Goal: Task Accomplishment & Management: Manage account settings

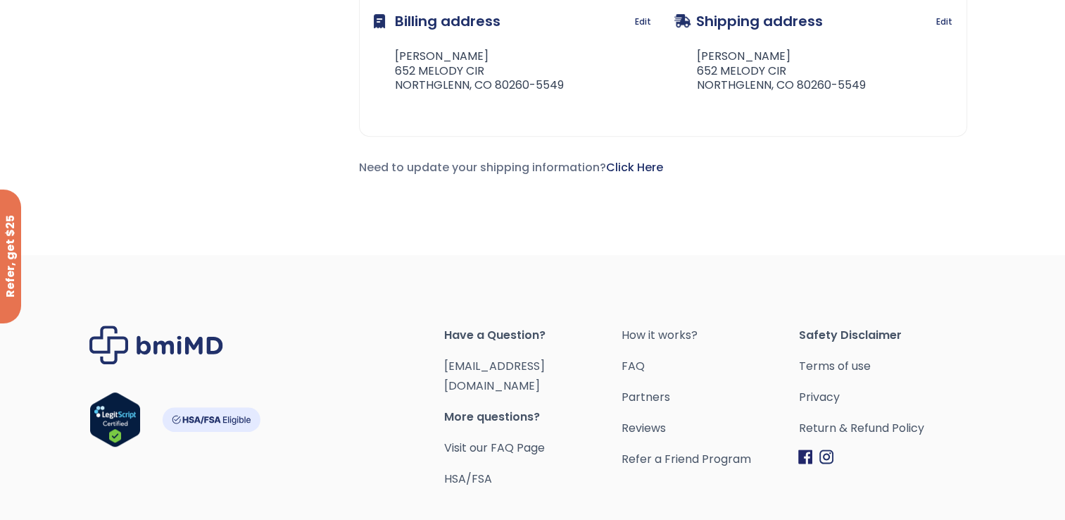
scroll to position [528, 0]
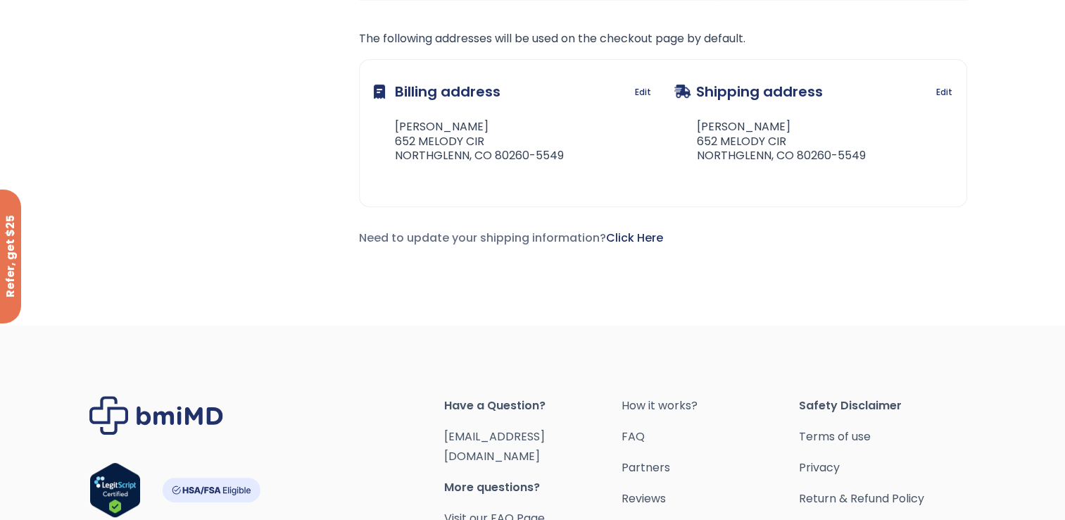
click at [470, 405] on span "Have a Question?" at bounding box center [532, 406] width 177 height 20
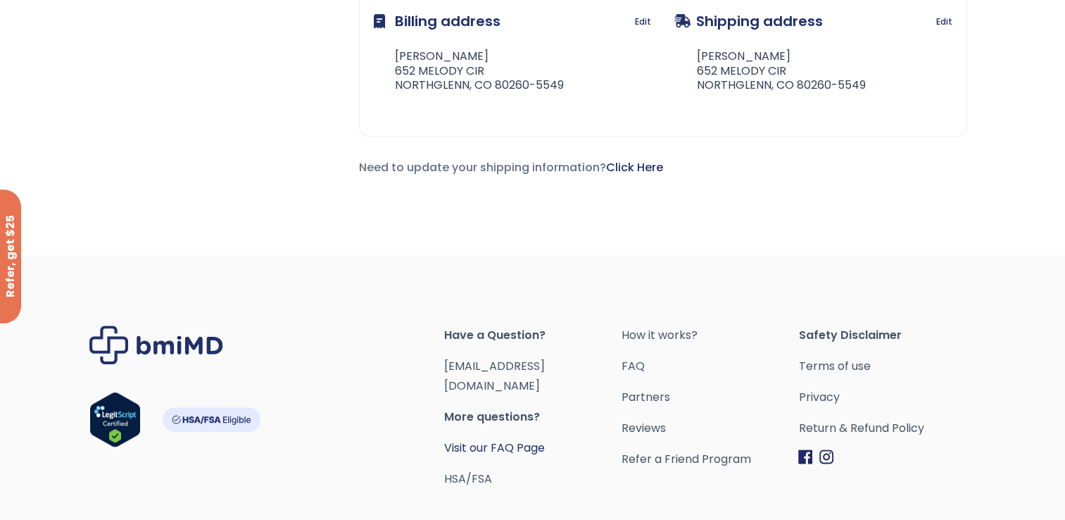
click at [473, 439] on link "Visit our FAQ Page" at bounding box center [494, 447] width 101 height 16
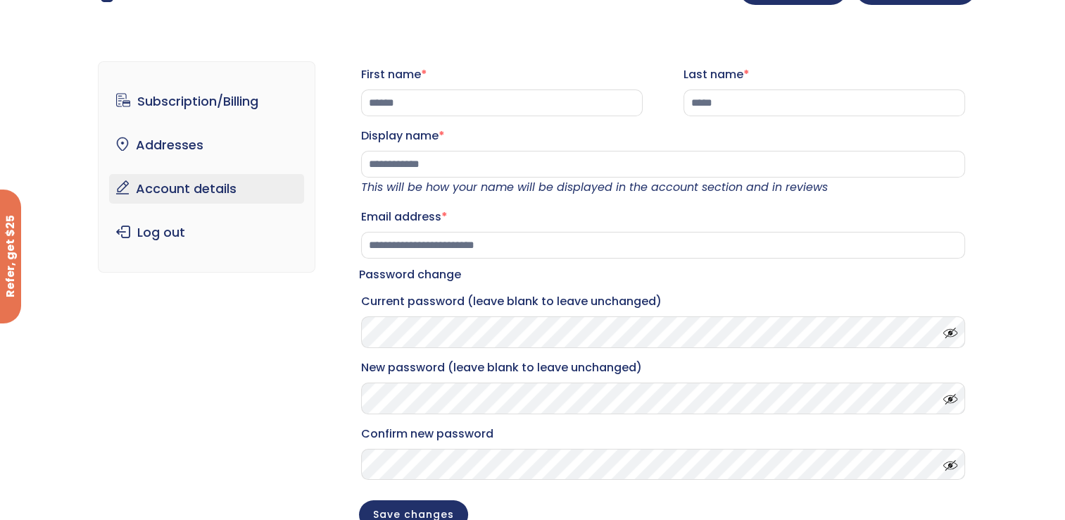
scroll to position [70, 0]
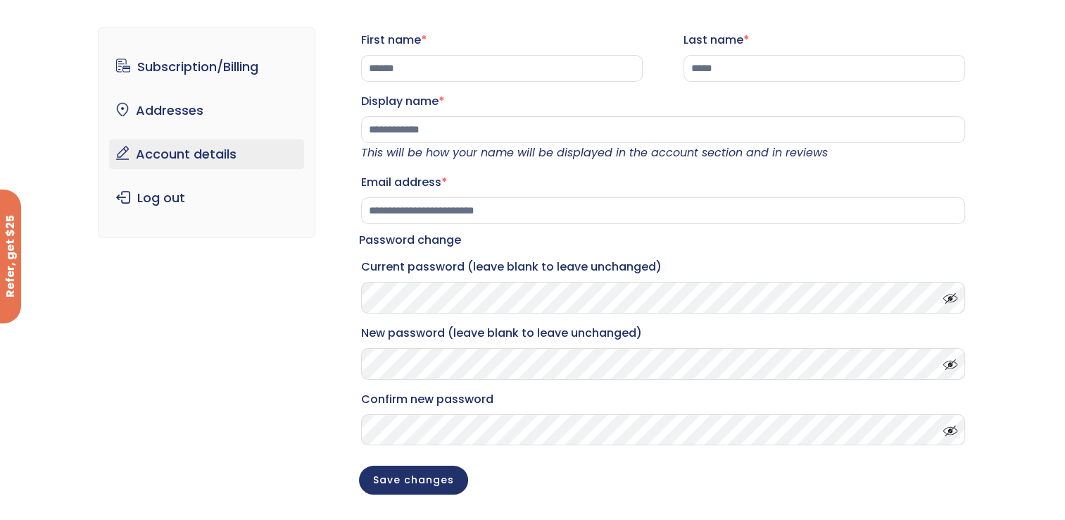
click at [950, 300] on span at bounding box center [946, 294] width 21 height 11
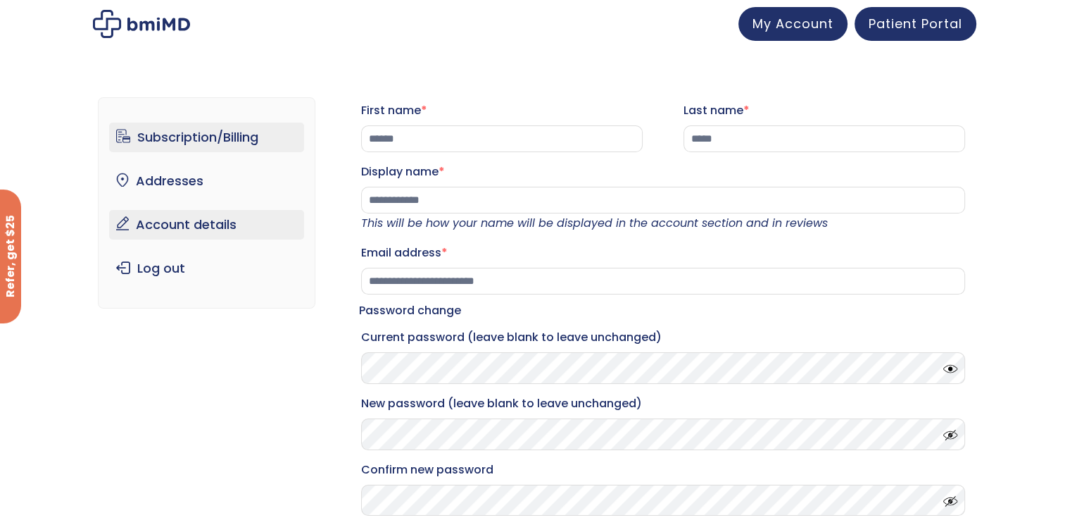
click at [163, 137] on link "Subscription/Billing" at bounding box center [206, 137] width 195 height 30
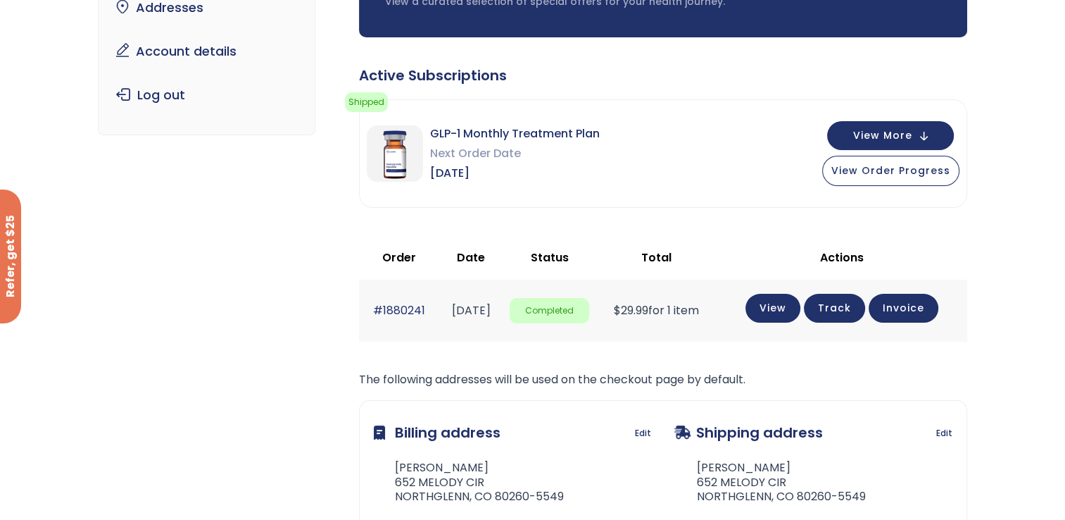
scroll to position [211, 0]
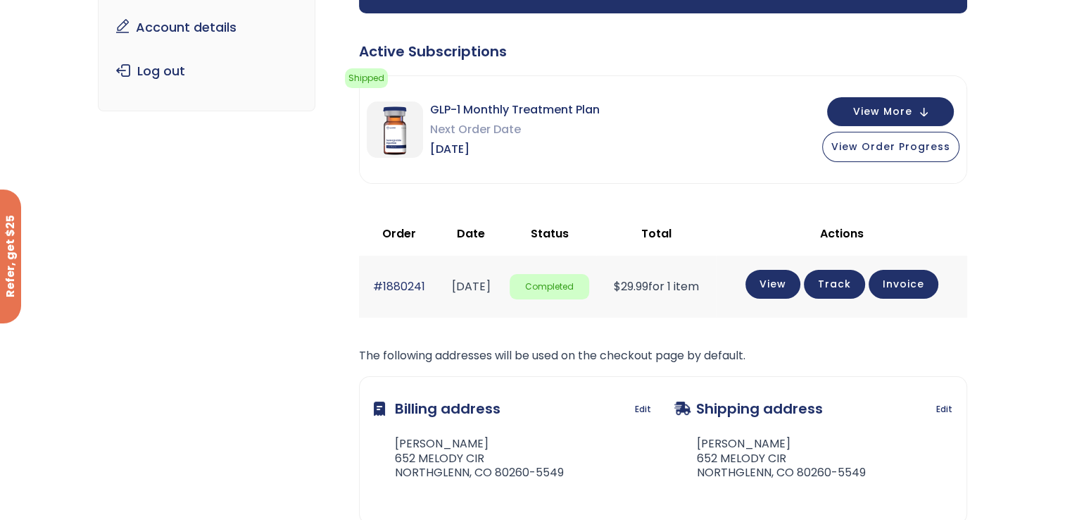
click at [844, 282] on link "Track" at bounding box center [834, 284] width 61 height 29
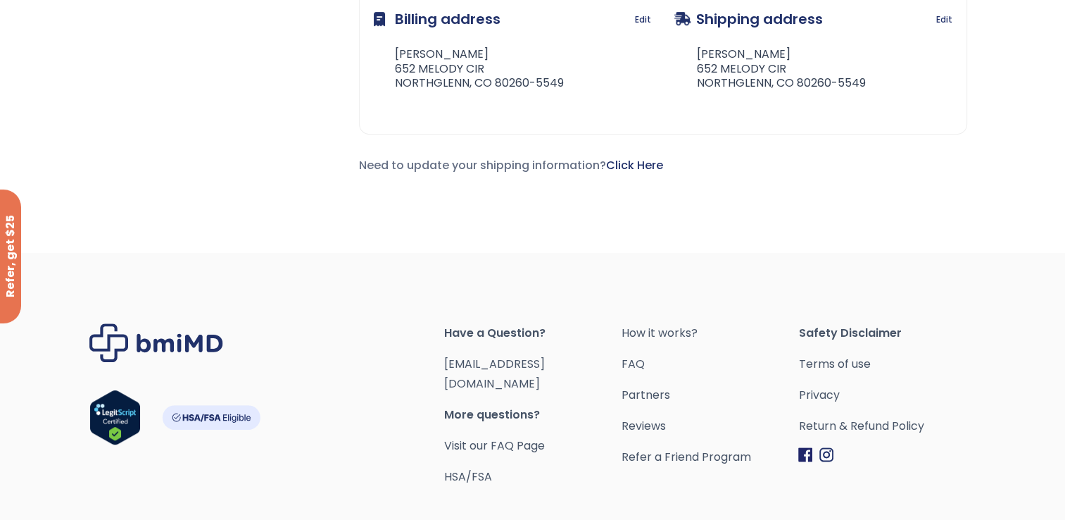
scroll to position [634, 0]
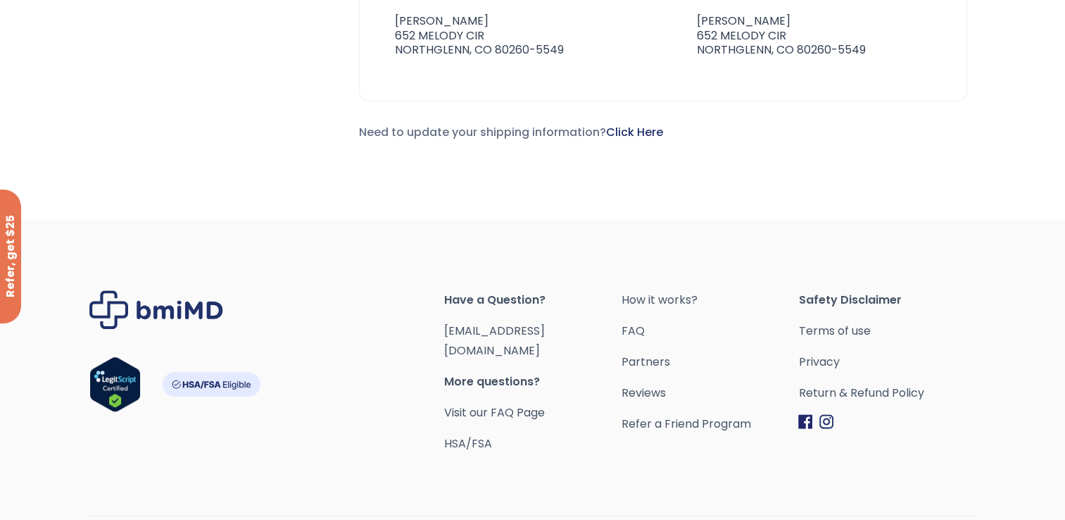
click at [460, 299] on span "Have a Question?" at bounding box center [532, 300] width 177 height 20
click at [631, 329] on link "FAQ" at bounding box center [709, 331] width 177 height 20
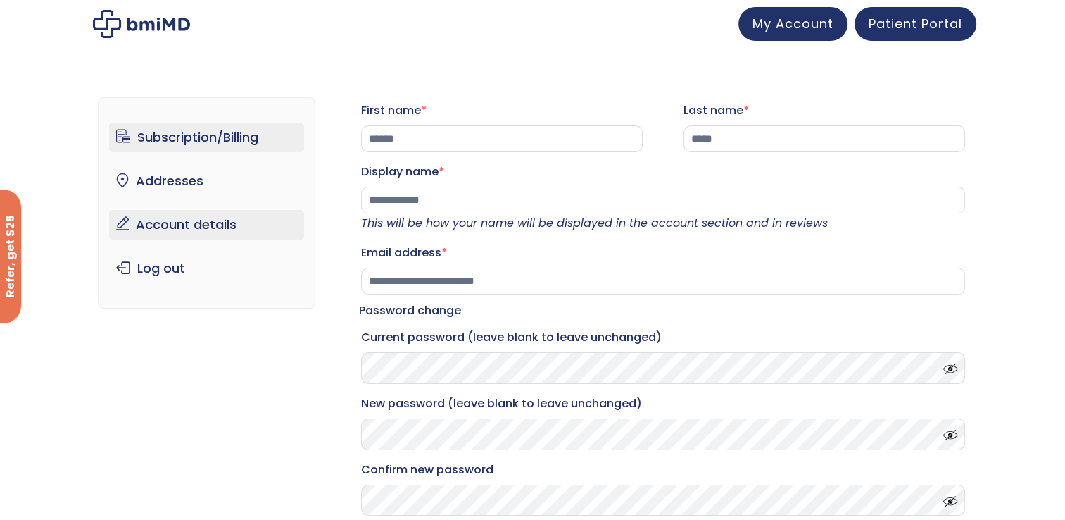
click at [151, 140] on link "Subscription/Billing" at bounding box center [206, 137] width 195 height 30
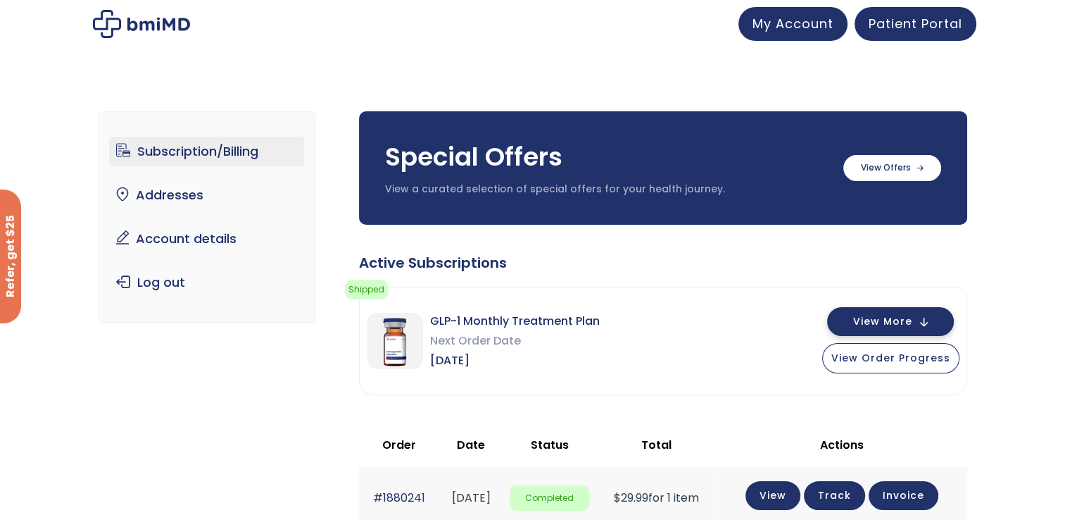
click at [894, 325] on span "View More" at bounding box center [882, 321] width 59 height 9
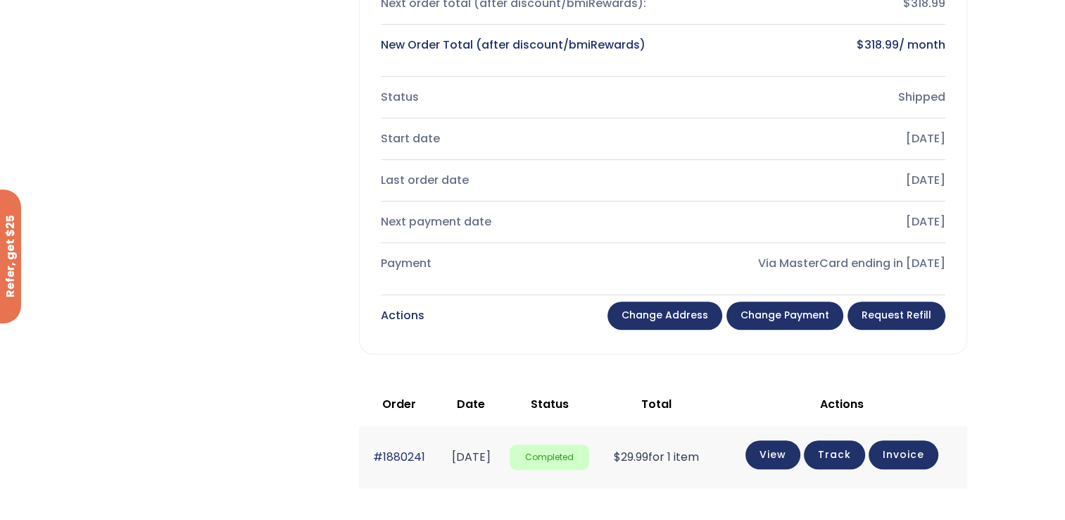
scroll to position [563, 0]
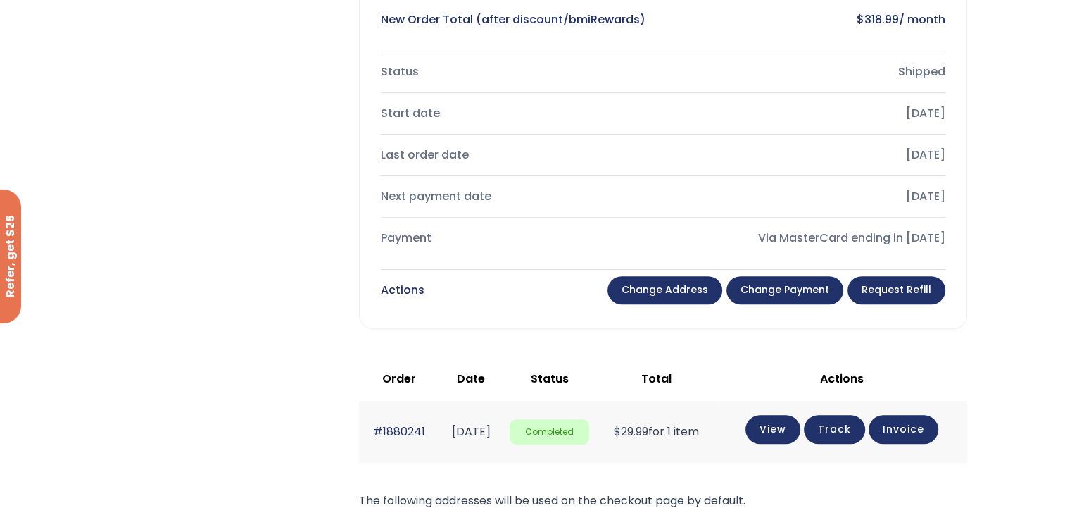
click at [769, 286] on link "Change payment" at bounding box center [785, 290] width 117 height 28
